Goal: Information Seeking & Learning: Find specific page/section

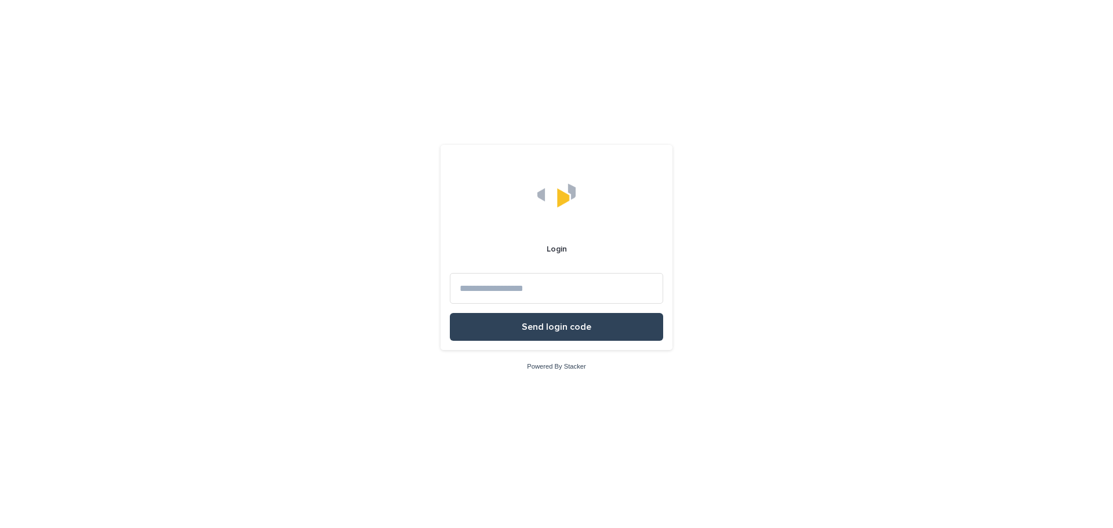
click at [570, 286] on input at bounding box center [556, 288] width 213 height 31
type input "**********"
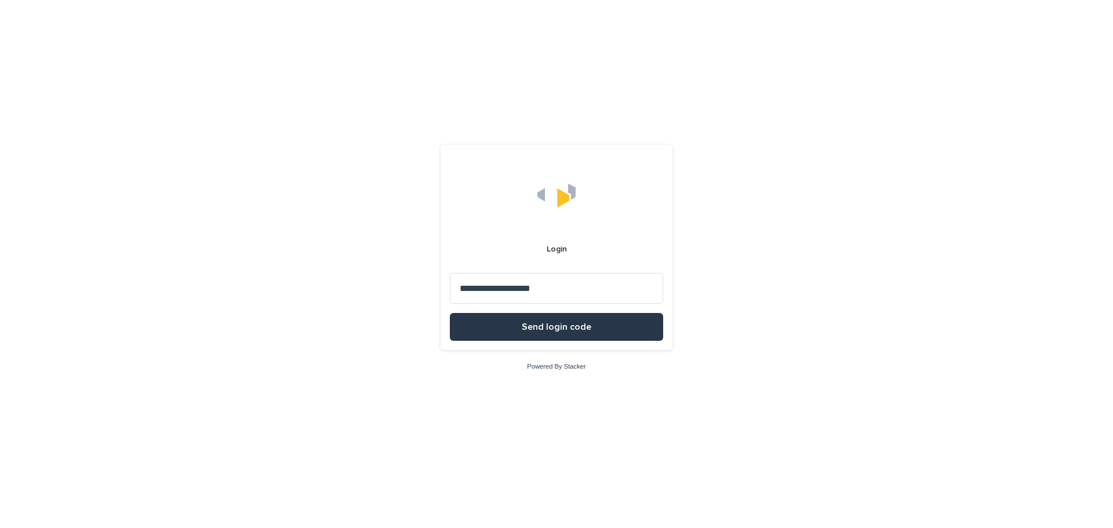
click at [606, 323] on button "Send login code" at bounding box center [556, 327] width 213 height 28
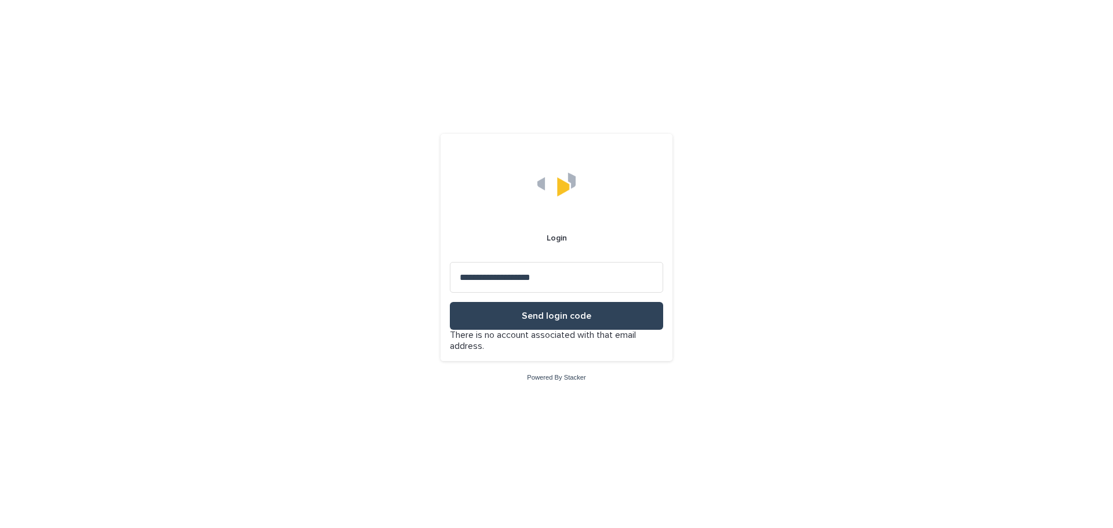
drag, startPoint x: 576, startPoint y: 279, endPoint x: 296, endPoint y: 277, distance: 280.0
click at [296, 277] on div "**********" at bounding box center [556, 264] width 1113 height 528
type input "*"
click at [519, 267] on input at bounding box center [556, 277] width 213 height 31
type input "**********"
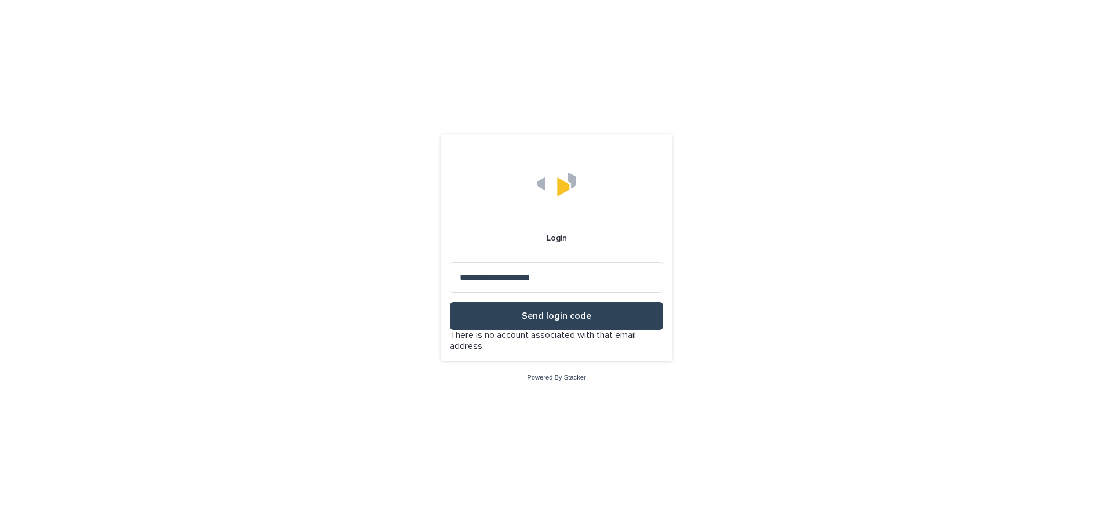
click at [450, 302] on button "Send login code" at bounding box center [556, 316] width 213 height 28
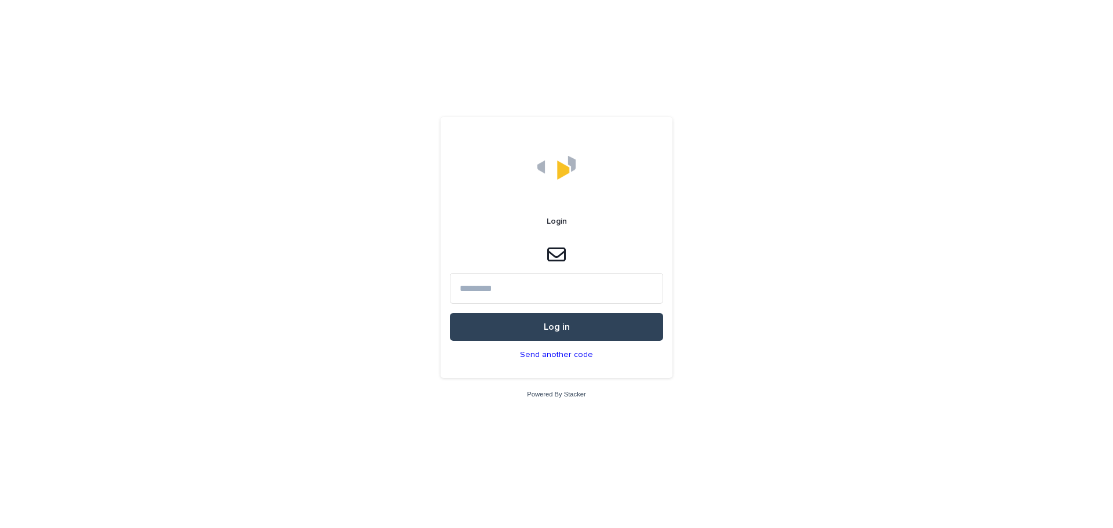
click at [545, 287] on input at bounding box center [556, 288] width 213 height 31
type input "******"
click at [450, 313] on button "Log in" at bounding box center [556, 327] width 213 height 28
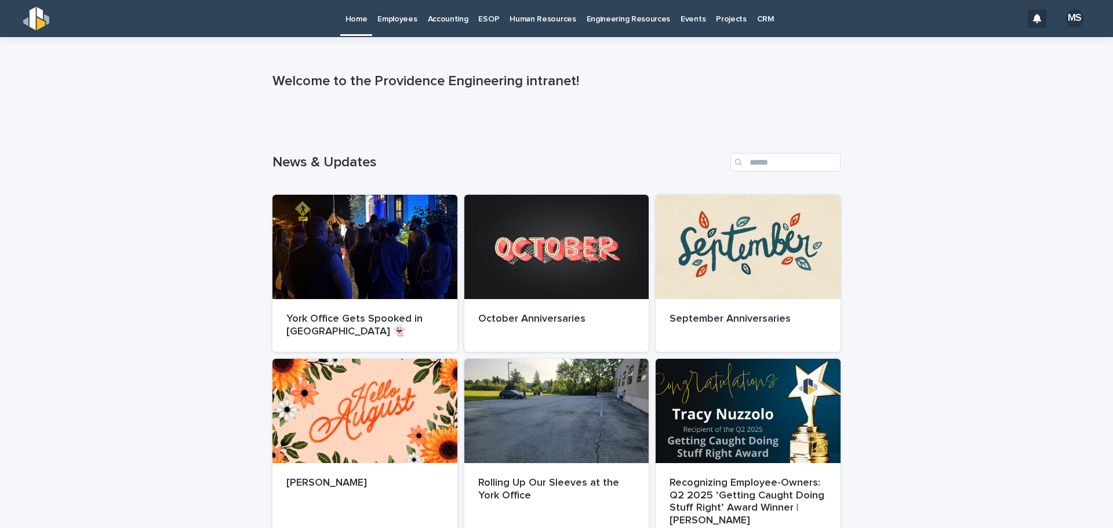
click at [402, 16] on p "Employees" at bounding box center [396, 12] width 39 height 24
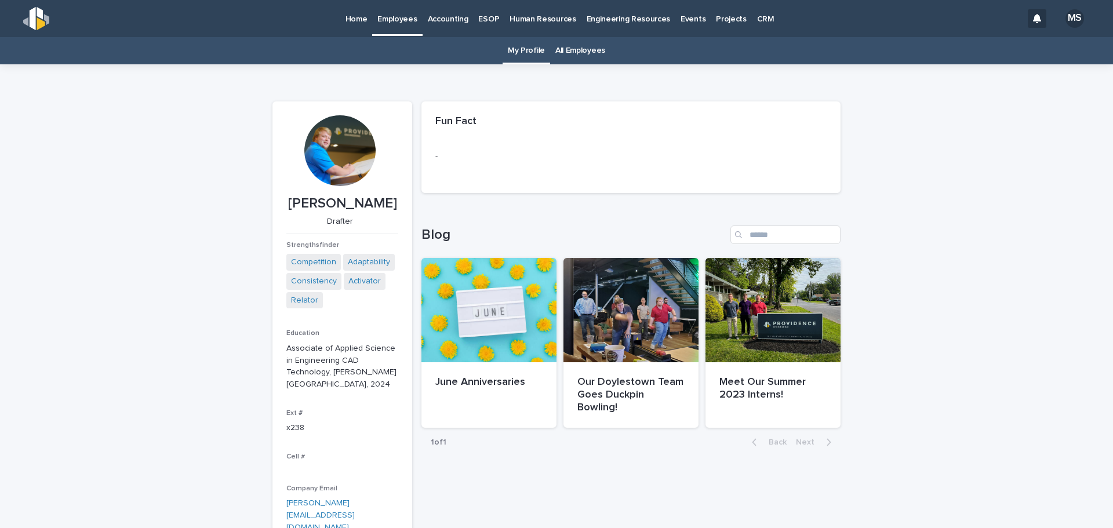
click at [576, 49] on link "All Employees" at bounding box center [580, 50] width 50 height 27
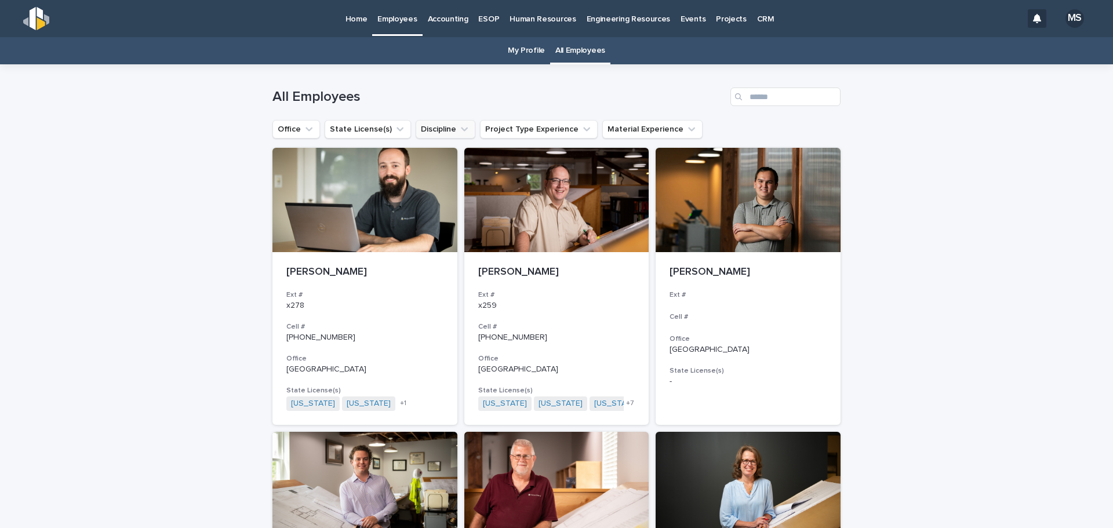
click at [441, 131] on button "Discipline" at bounding box center [446, 129] width 60 height 19
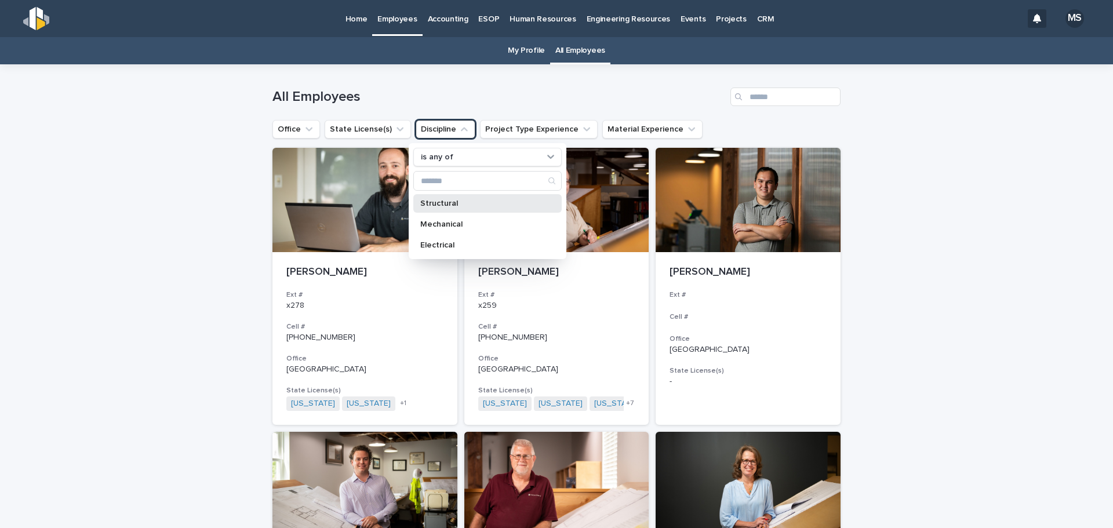
click at [441, 203] on p "Structural" at bounding box center [481, 203] width 123 height 8
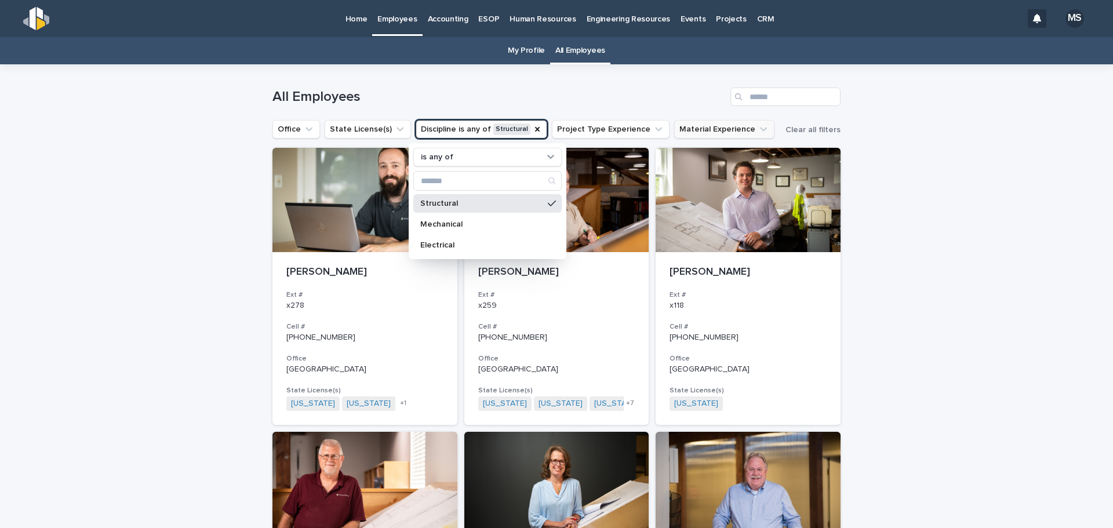
click at [688, 128] on button "Material Experience" at bounding box center [724, 129] width 100 height 19
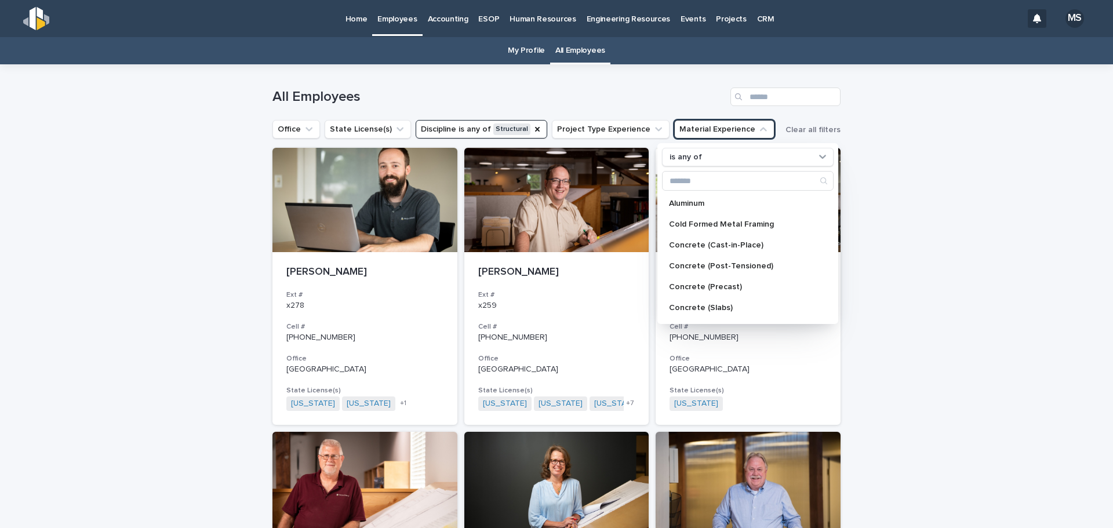
click at [688, 128] on button "Material Experience" at bounding box center [724, 129] width 100 height 19
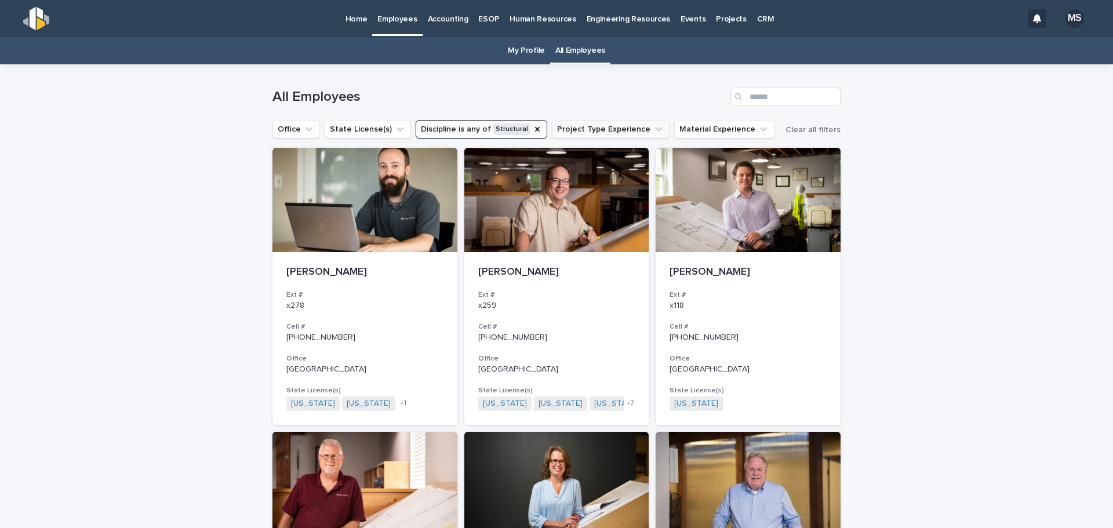
click at [608, 126] on button "Project Type Experience" at bounding box center [611, 129] width 118 height 19
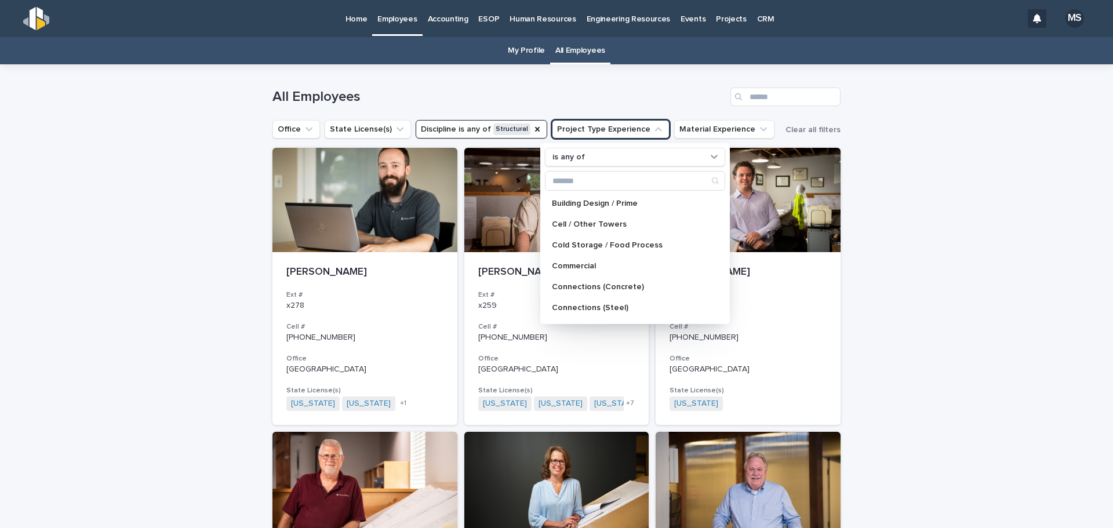
click at [608, 126] on button "Project Type Experience" at bounding box center [611, 129] width 118 height 19
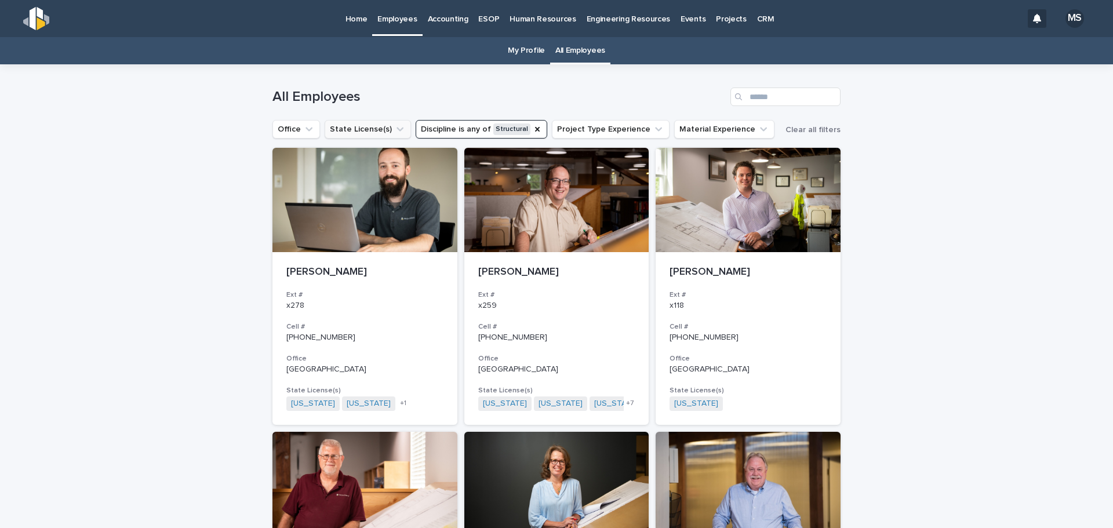
click at [354, 126] on button "State License(s)" at bounding box center [368, 129] width 86 height 19
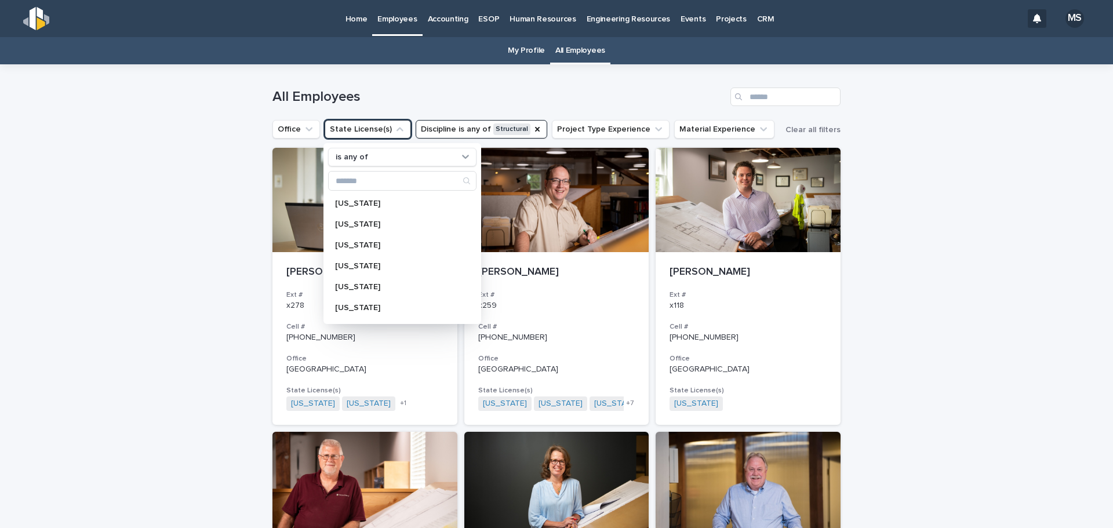
click at [361, 128] on button "State License(s)" at bounding box center [368, 129] width 86 height 19
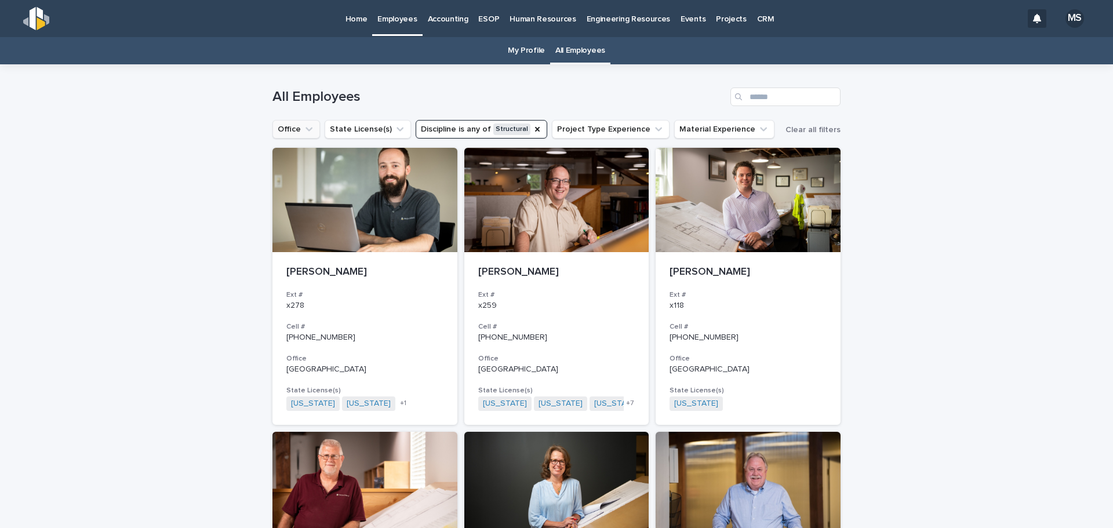
click at [304, 128] on icon "Office" at bounding box center [309, 129] width 12 height 12
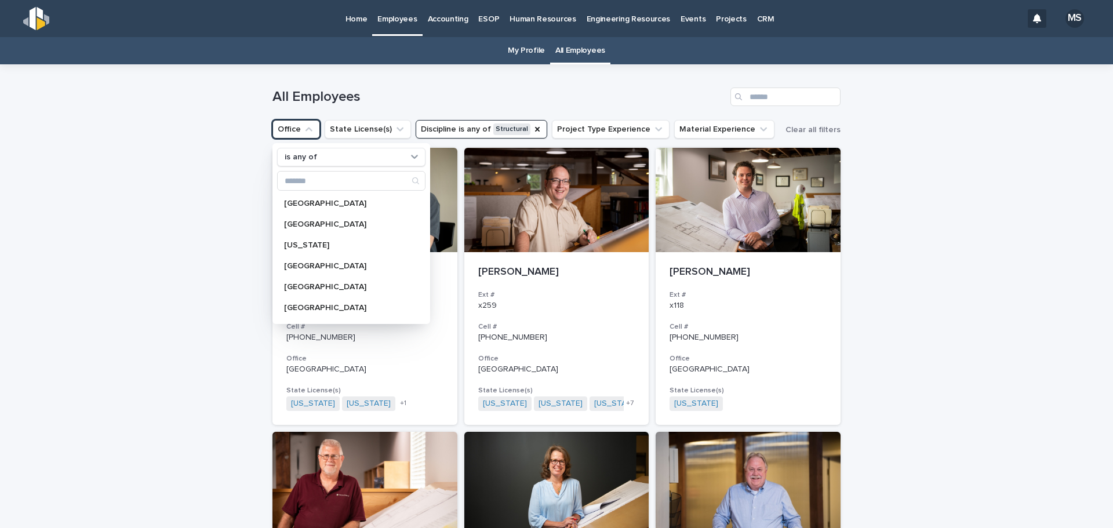
click at [304, 128] on icon "Office" at bounding box center [309, 129] width 12 height 12
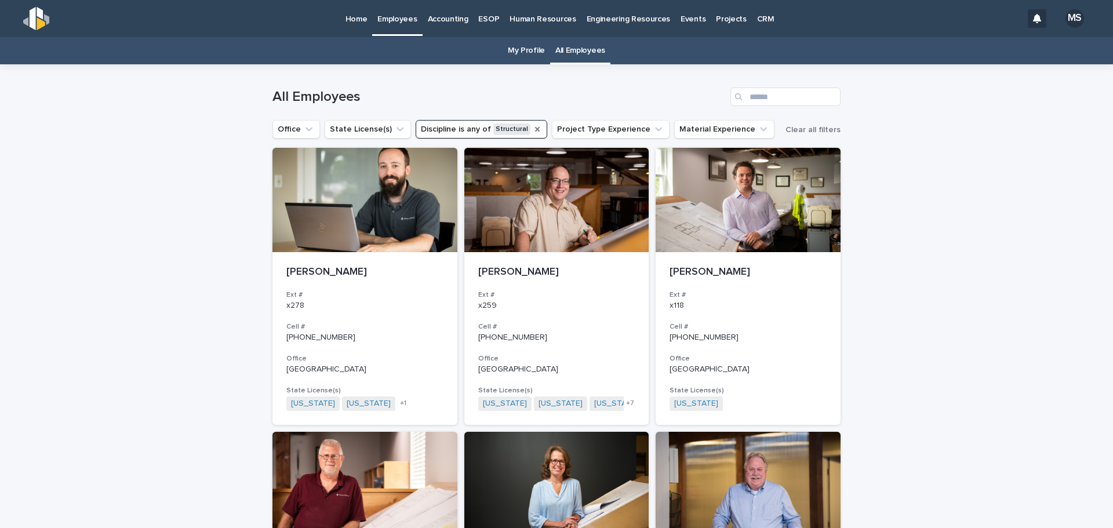
click at [533, 127] on icon "Discipline" at bounding box center [537, 129] width 9 height 9
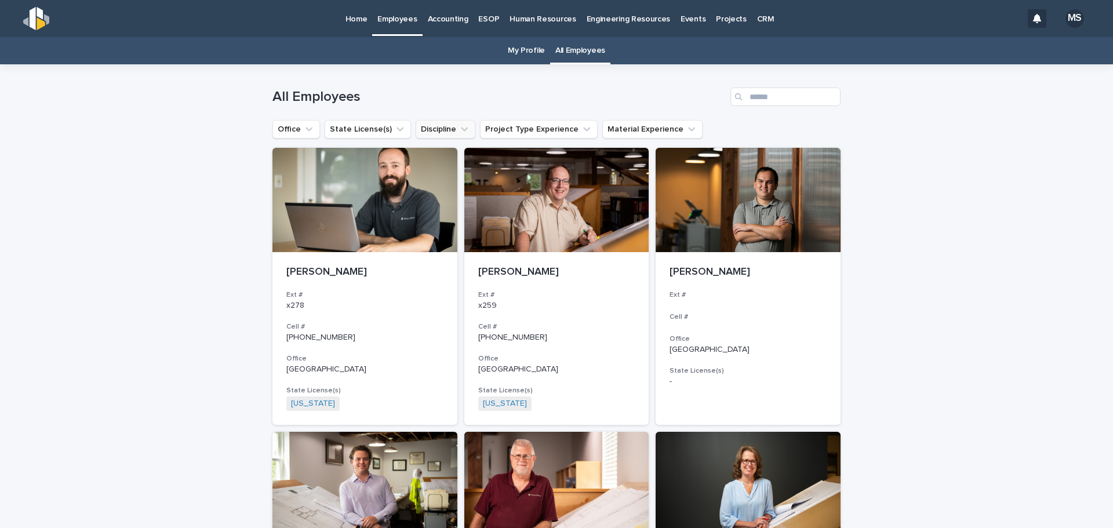
click at [435, 133] on button "Discipline" at bounding box center [446, 129] width 60 height 19
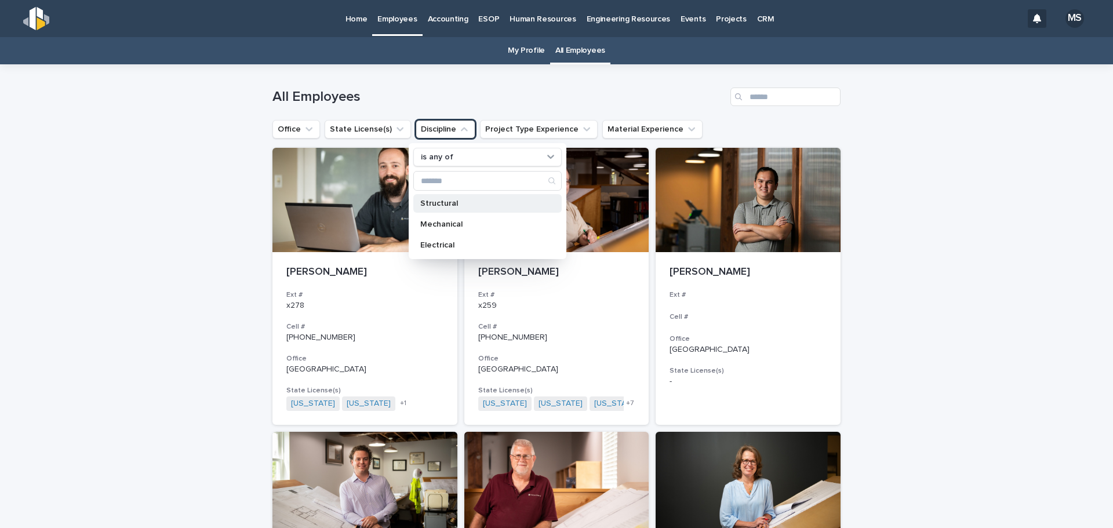
click at [456, 204] on p "Structural" at bounding box center [481, 203] width 123 height 8
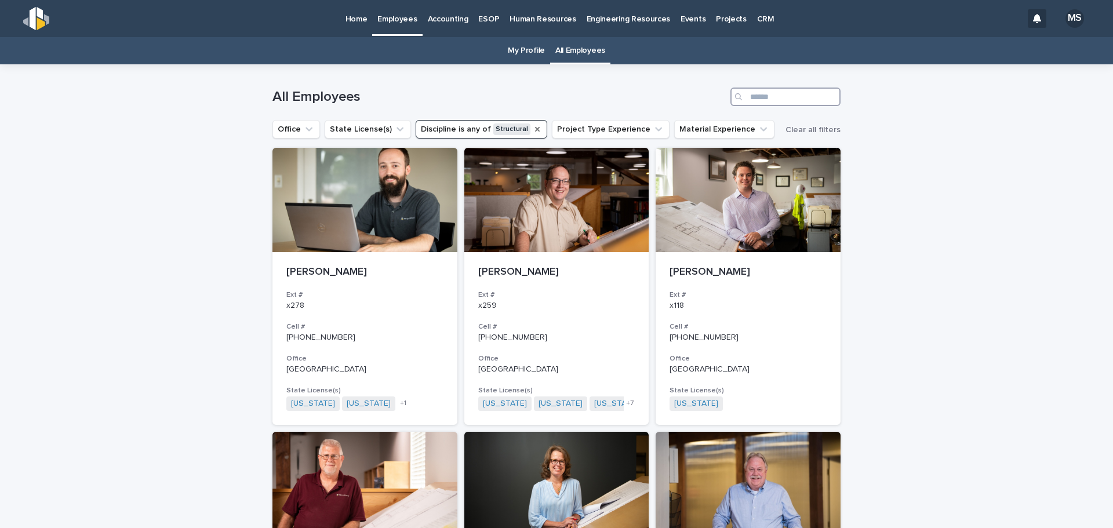
click at [775, 103] on input "Search" at bounding box center [785, 97] width 110 height 19
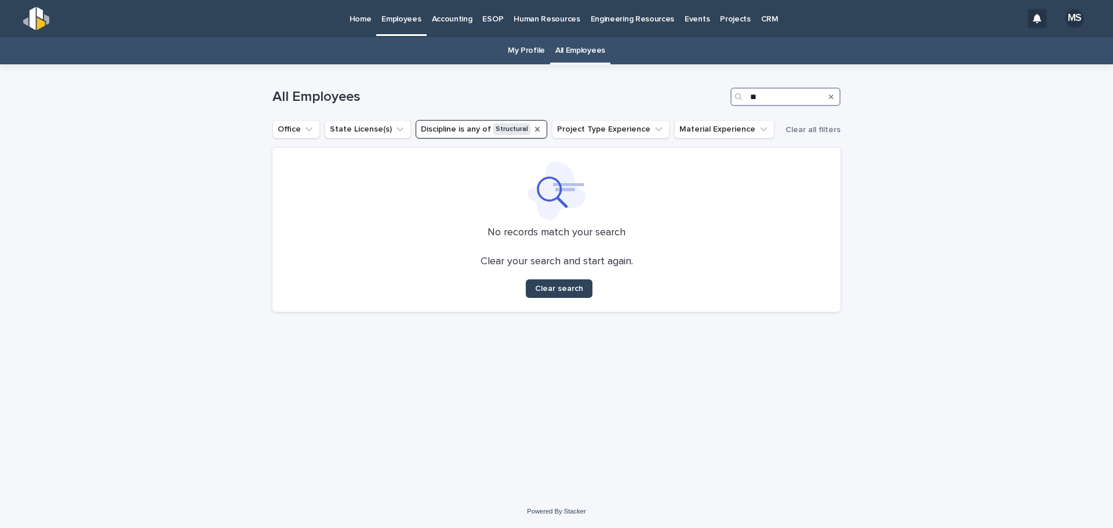
type input "*"
type input "****"
click at [535, 128] on icon "Discipline" at bounding box center [537, 129] width 5 height 5
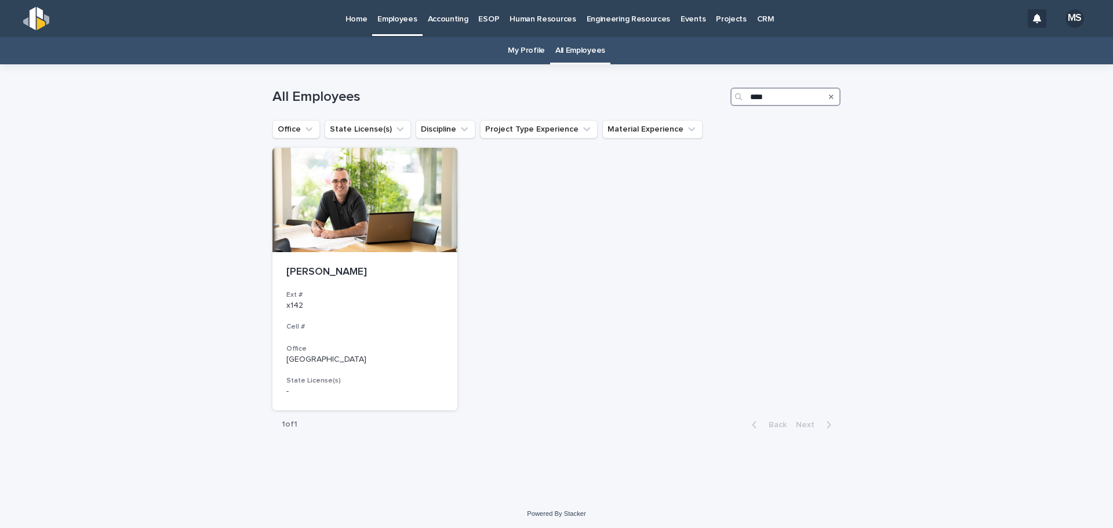
click at [770, 101] on input "****" at bounding box center [785, 97] width 110 height 19
click at [314, 198] on div at bounding box center [364, 200] width 185 height 104
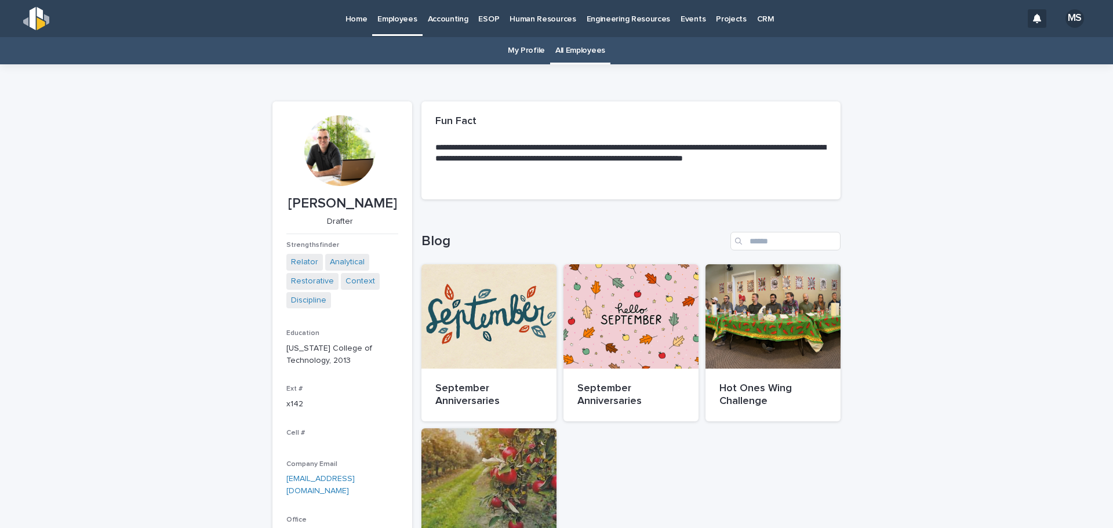
click at [522, 52] on link "My Profile" at bounding box center [526, 50] width 37 height 27
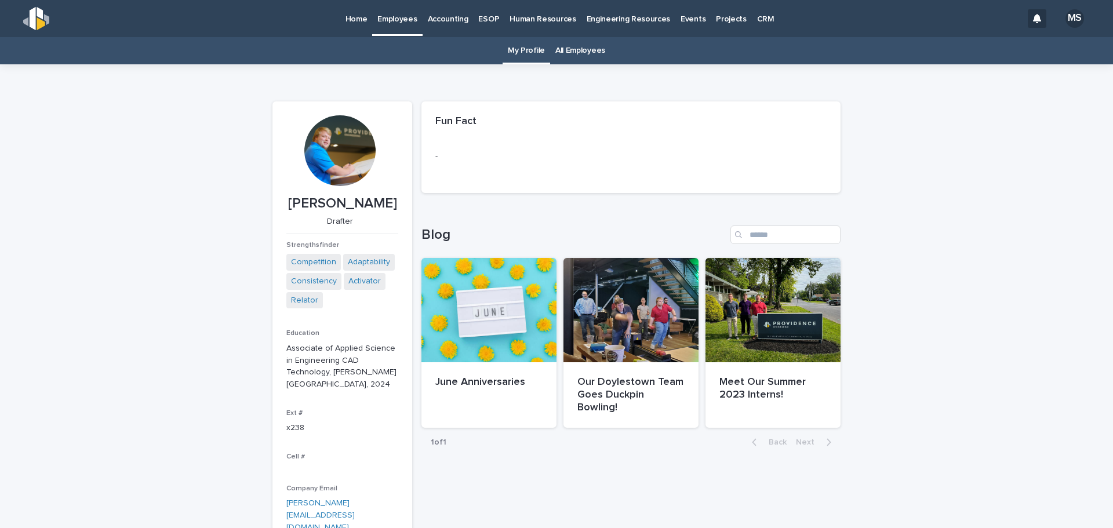
click at [583, 54] on link "All Employees" at bounding box center [580, 50] width 50 height 27
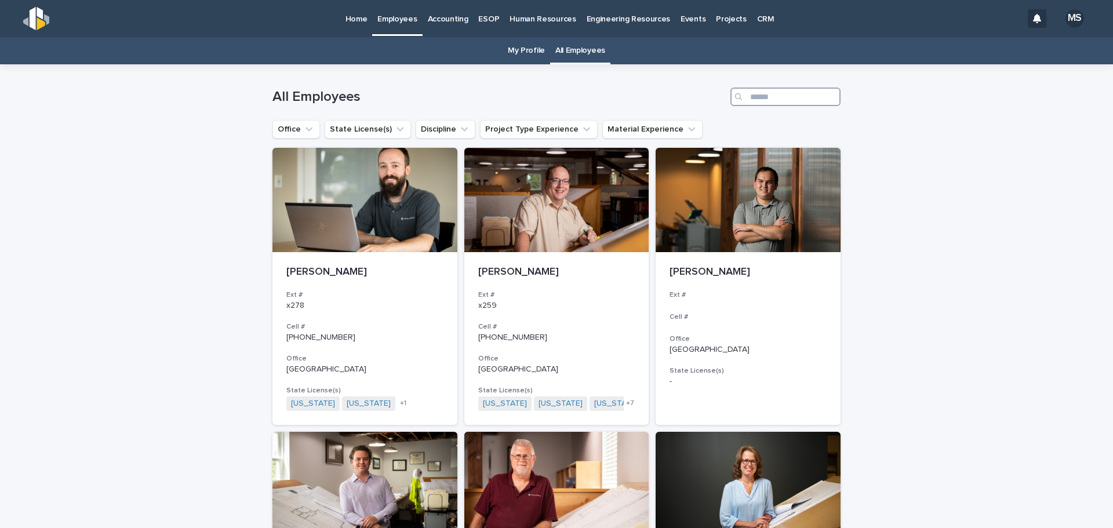
click at [769, 102] on input "Search" at bounding box center [785, 97] width 110 height 19
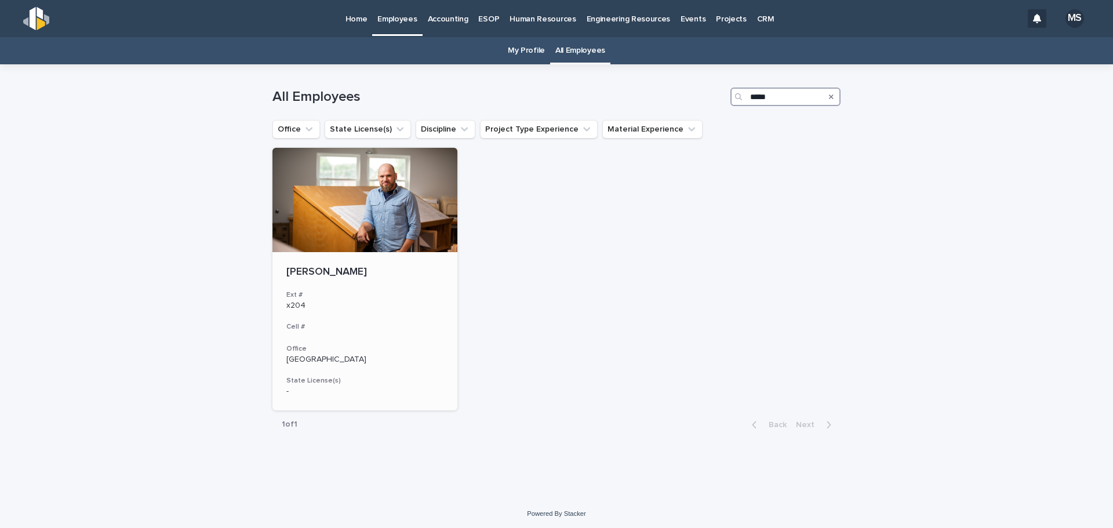
type input "*****"
click at [328, 279] on div "[PERSON_NAME] Ext # x204 Cell # Office Lewisburg State License(s) -" at bounding box center [364, 331] width 185 height 158
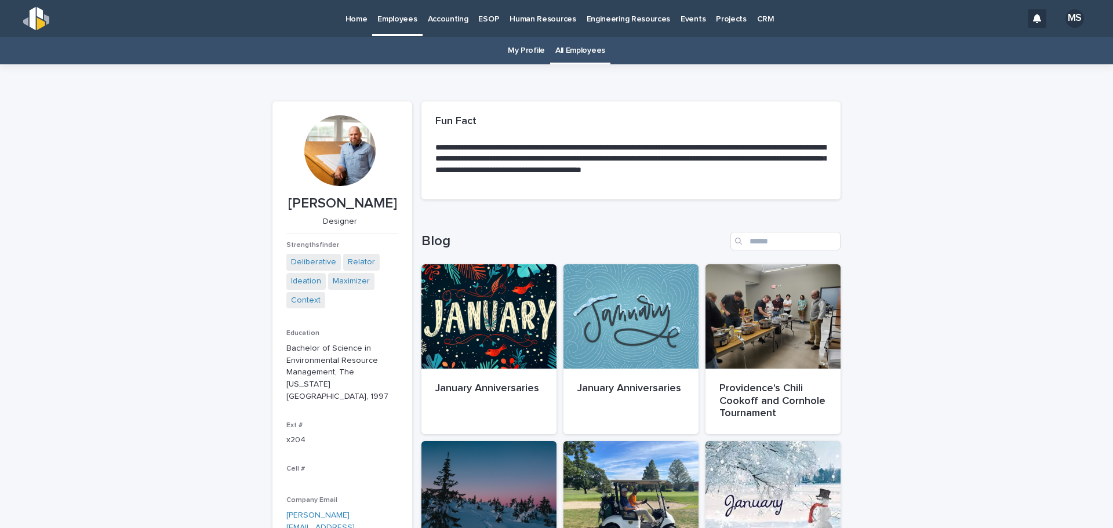
click at [543, 10] on p "Human Resources" at bounding box center [543, 12] width 66 height 24
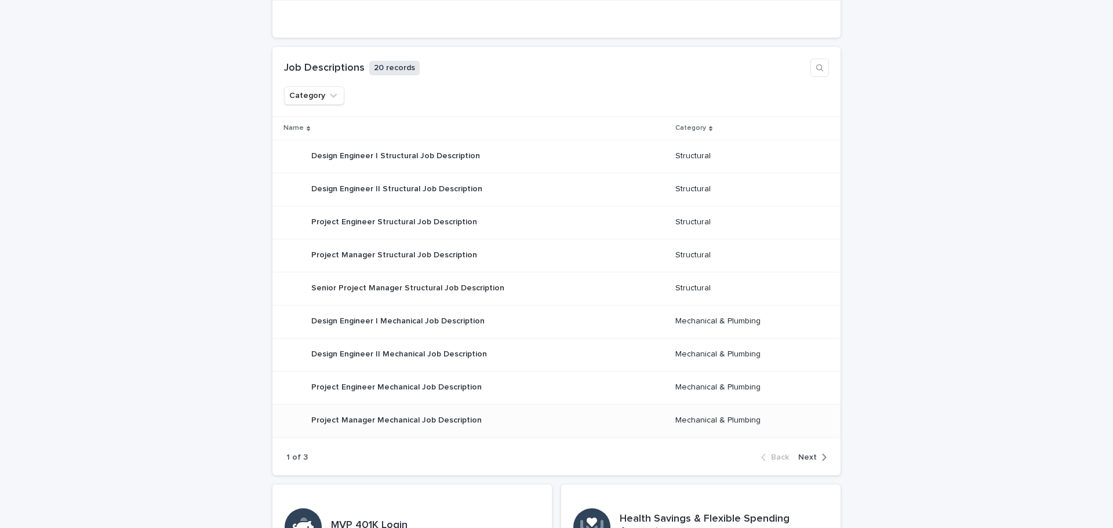
scroll to position [928, 0]
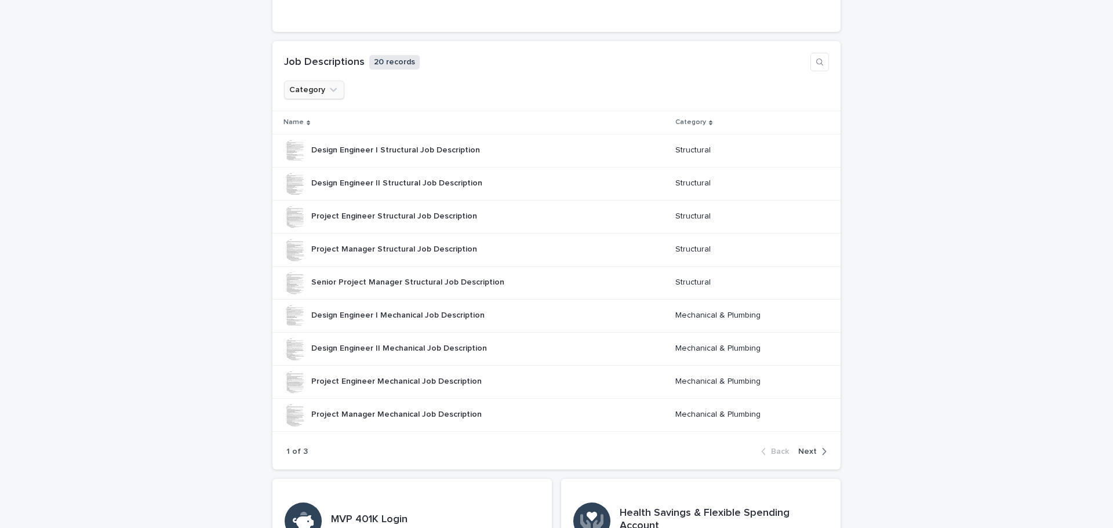
click at [316, 88] on button "Category" at bounding box center [314, 90] width 60 height 19
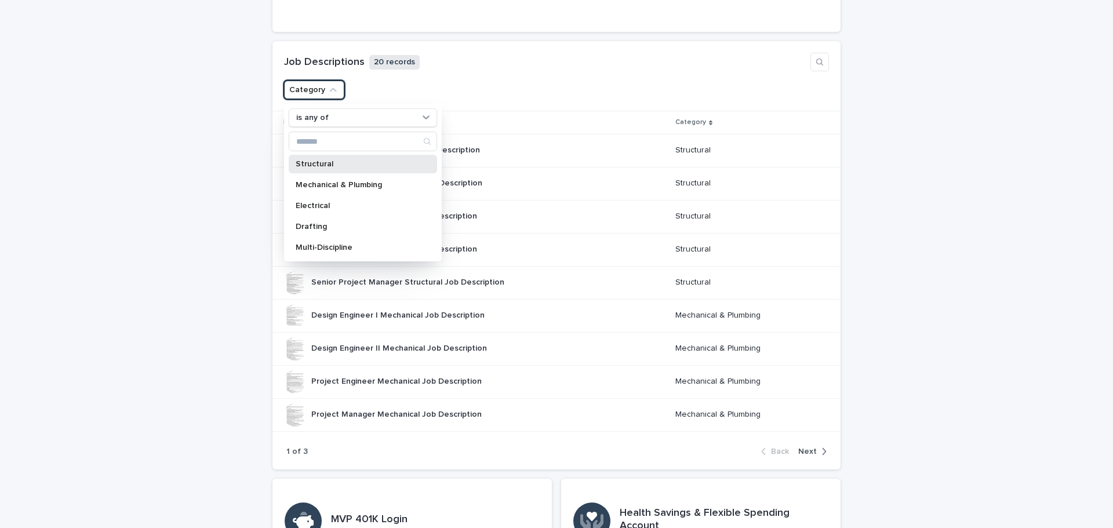
click at [329, 168] on p "Structural" at bounding box center [357, 164] width 123 height 8
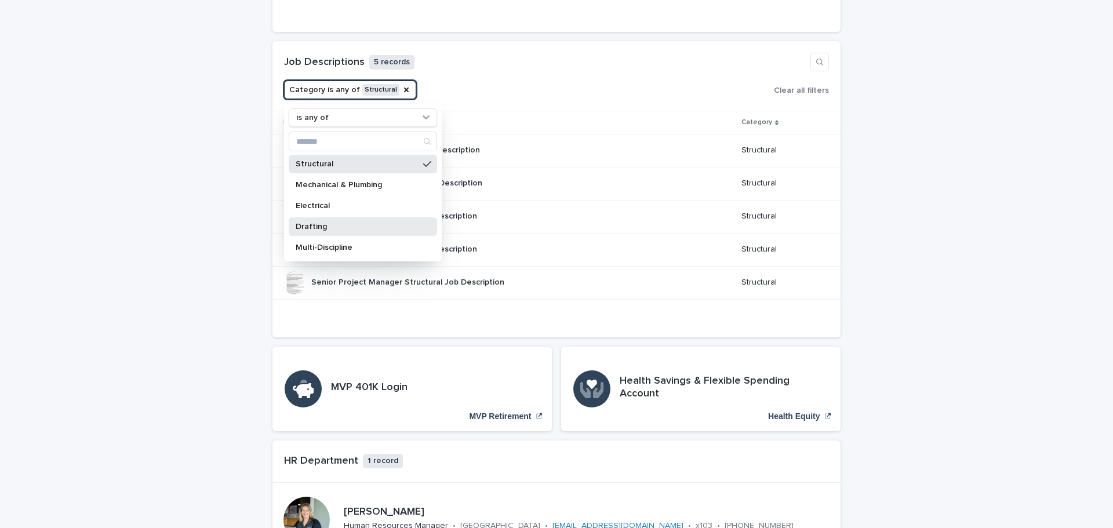
click at [322, 226] on p "Drafting" at bounding box center [357, 227] width 123 height 8
click at [377, 86] on button "Category is any of Structural, Drafting" at bounding box center [365, 90] width 163 height 19
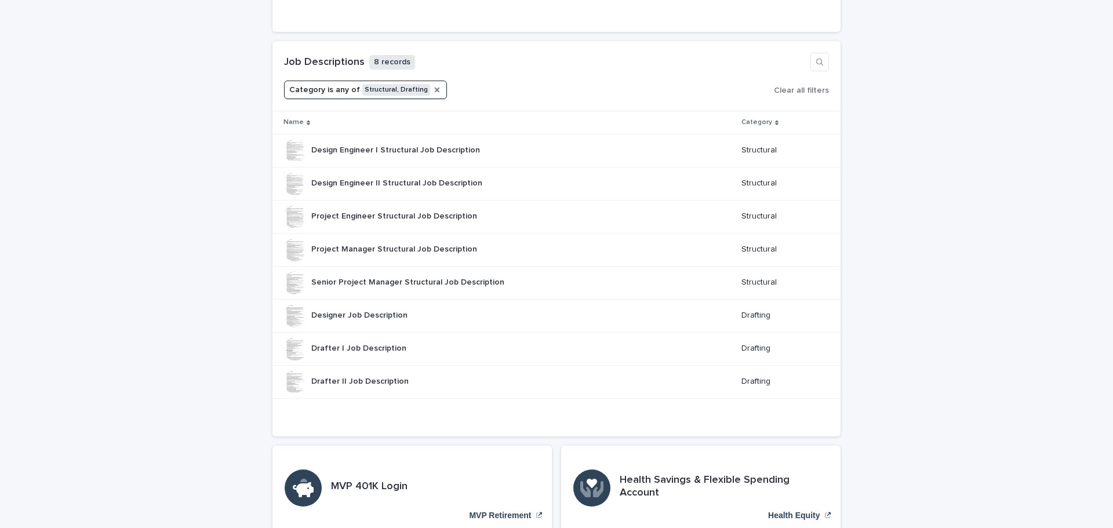
click at [435, 91] on icon "Category" at bounding box center [437, 90] width 5 height 5
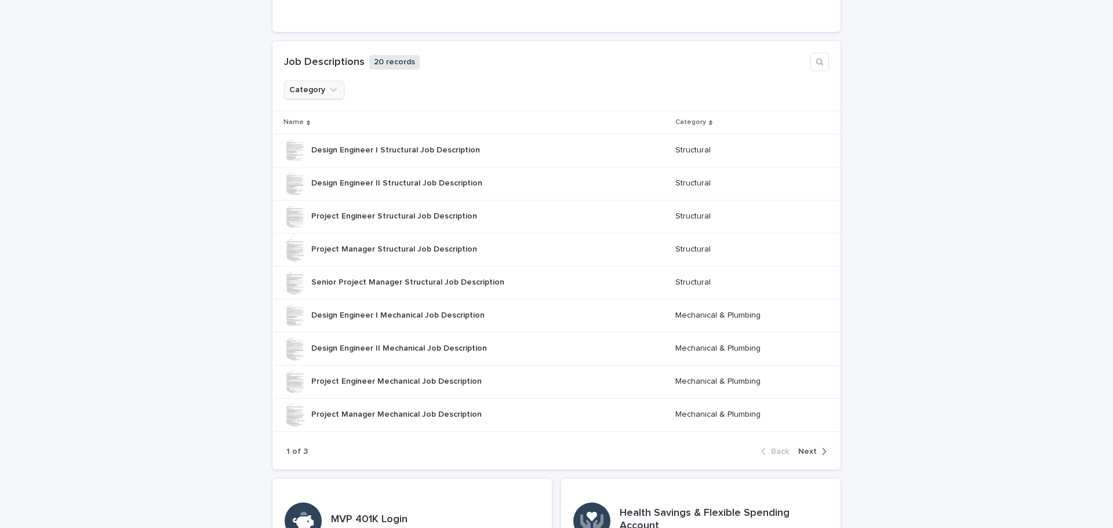
click at [317, 92] on button "Category" at bounding box center [314, 90] width 60 height 19
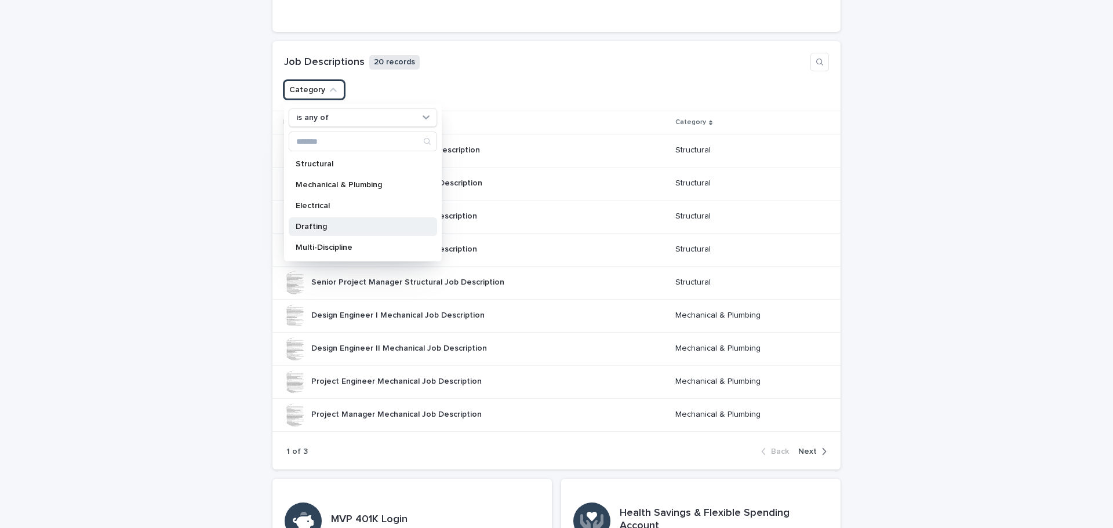
click at [331, 229] on p "Drafting" at bounding box center [357, 227] width 123 height 8
click at [487, 72] on div "Job Descriptions 20 records Category is any of Drafting is any of Structural Me…" at bounding box center [556, 76] width 568 height 70
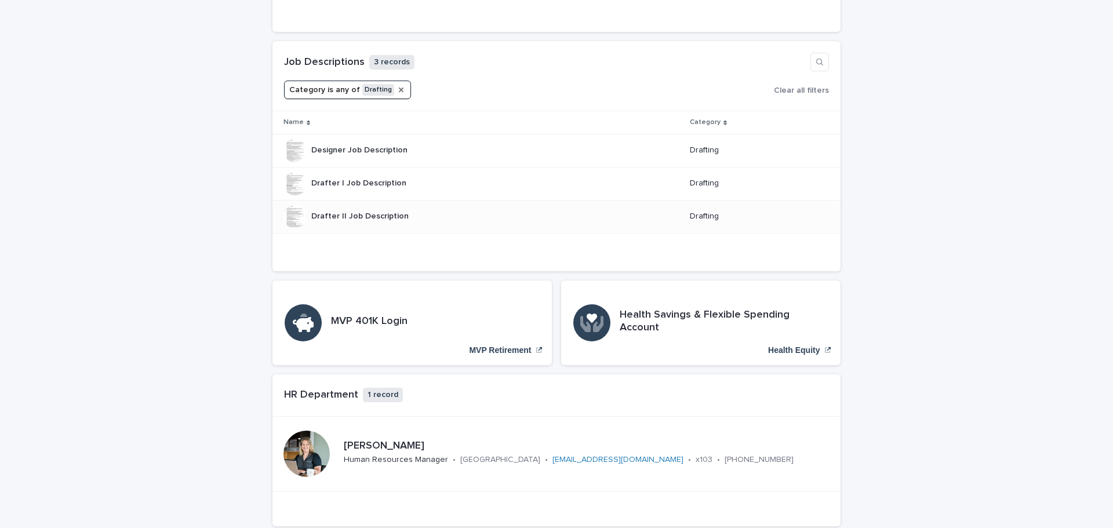
click at [382, 208] on div "Drafter II Job Description Drafter II Job Description" at bounding box center [359, 216] width 97 height 19
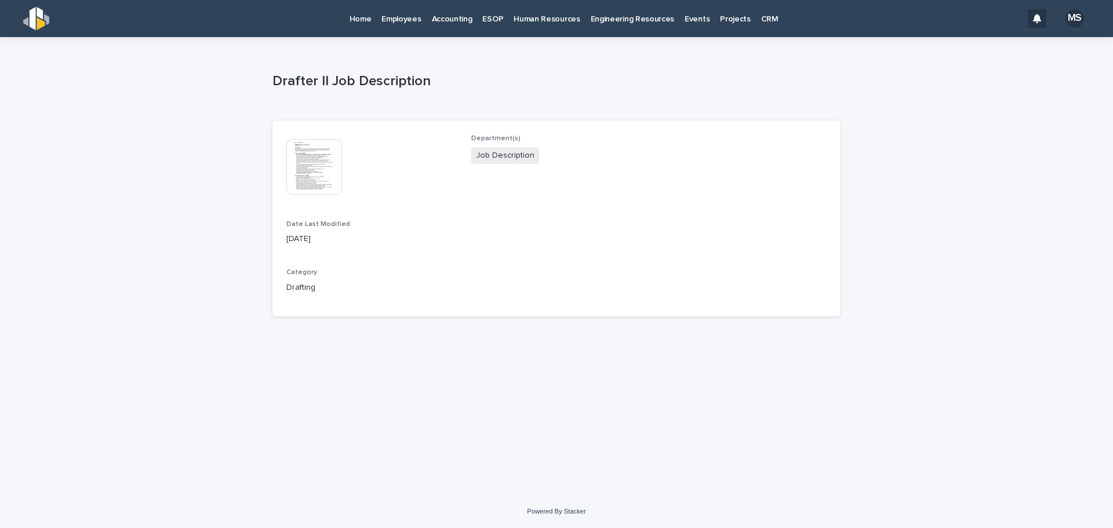
click at [317, 170] on img at bounding box center [314, 167] width 56 height 56
